Goal: Transaction & Acquisition: Purchase product/service

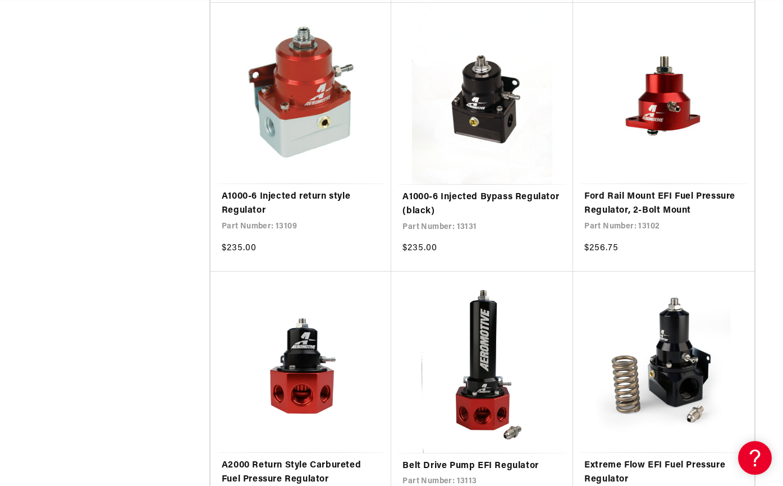
scroll to position [1249, 0]
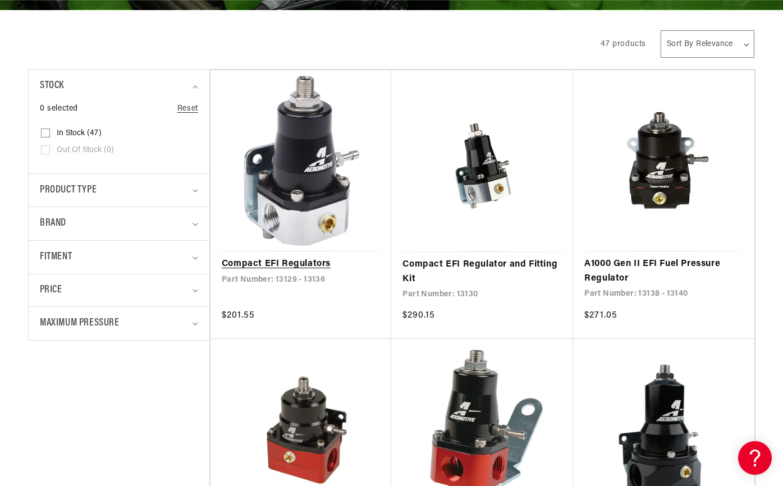
click at [302, 263] on link "Compact EFI Regulators" at bounding box center [301, 264] width 159 height 15
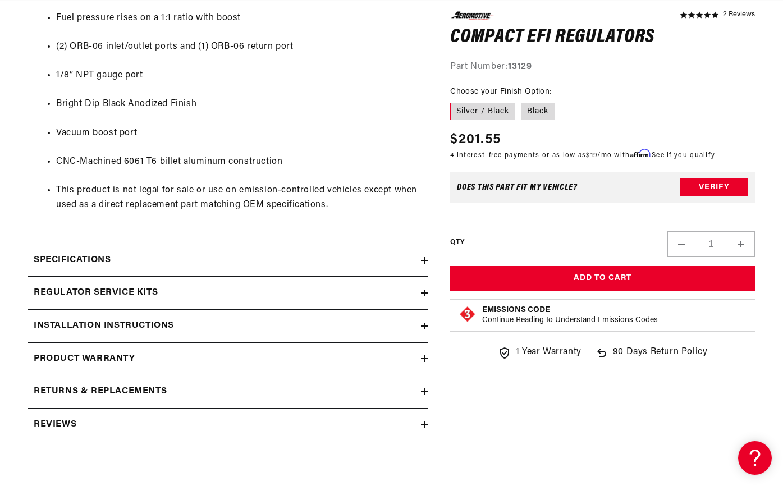
scroll to position [700, 0]
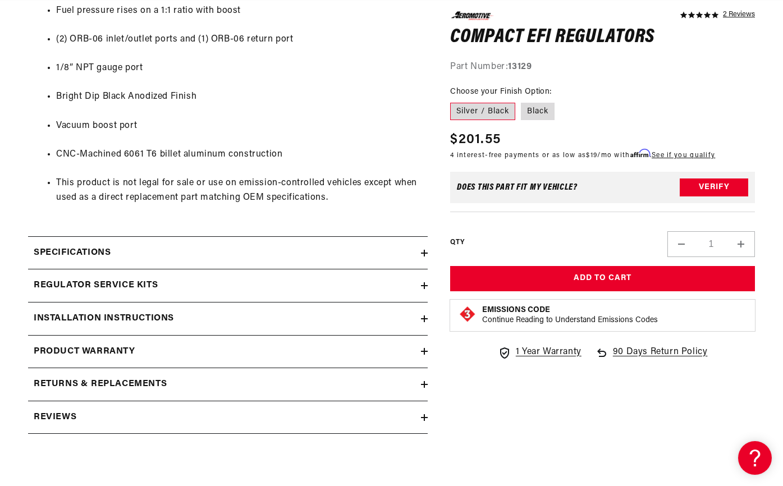
click at [392, 238] on summary "Specifications" at bounding box center [228, 253] width 400 height 33
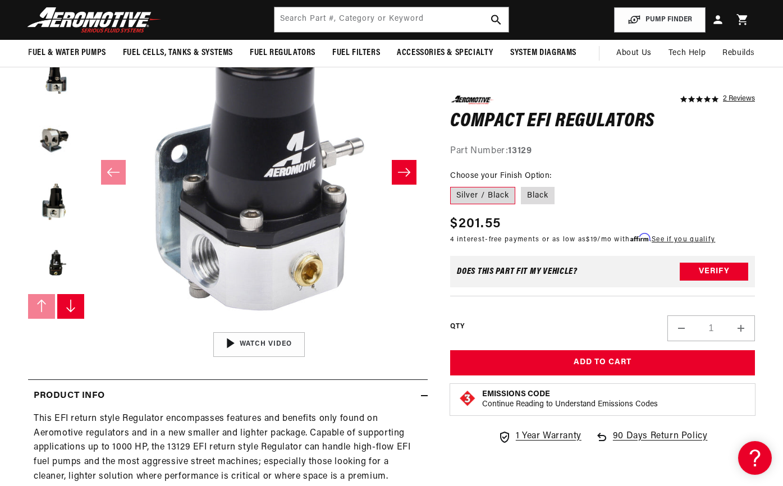
scroll to position [0, 0]
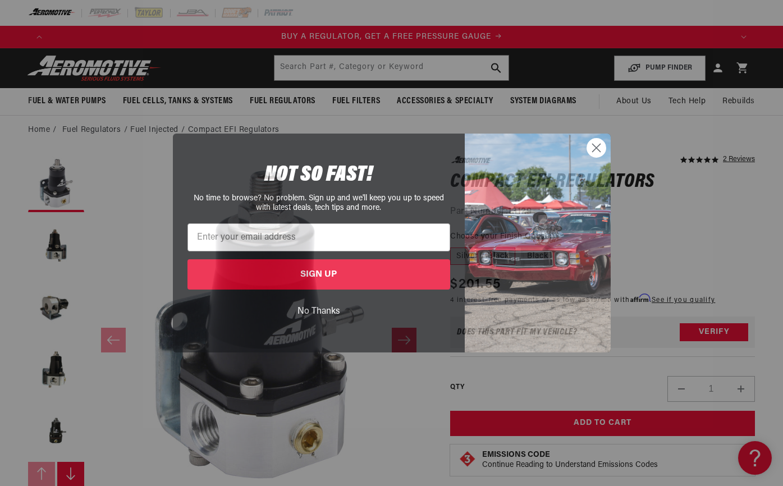
click at [599, 147] on circle "Close dialog" at bounding box center [596, 148] width 19 height 19
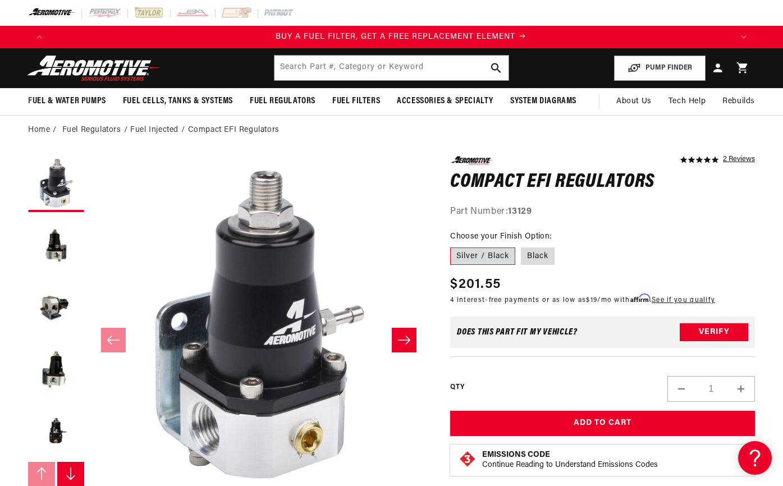
scroll to position [0, 680]
